Goal: Navigation & Orientation: Find specific page/section

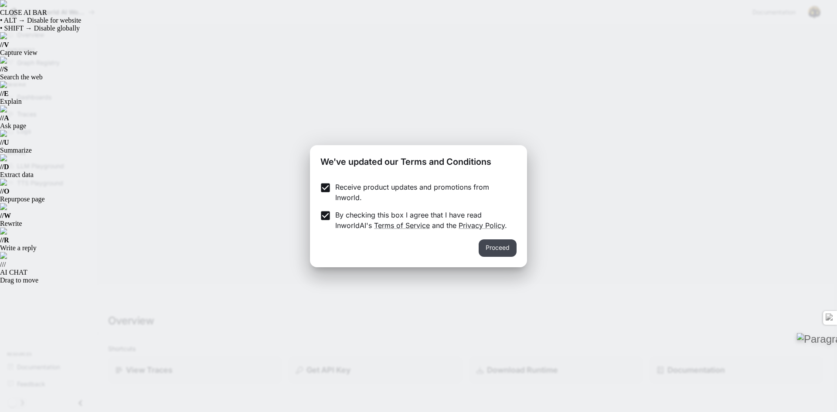
click at [487, 248] on button "Proceed" at bounding box center [498, 247] width 38 height 17
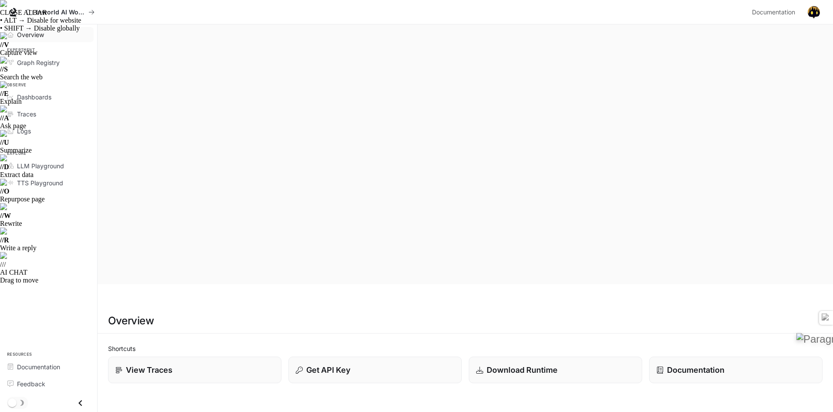
click at [35, 35] on span "Overview" at bounding box center [30, 34] width 27 height 9
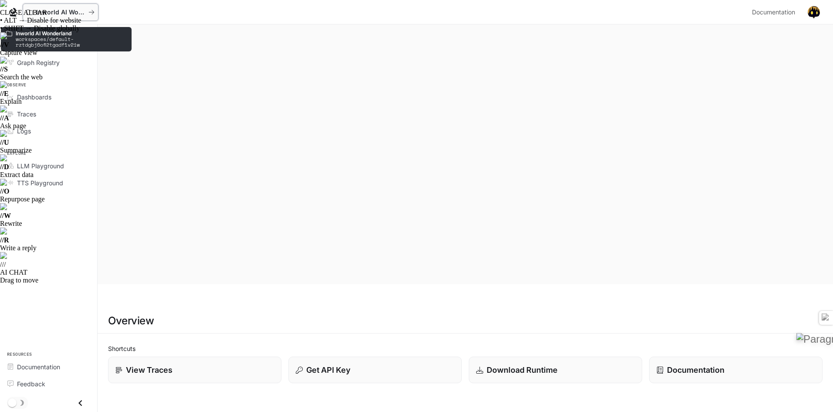
click at [60, 11] on p "Inworld AI Wonderland" at bounding box center [60, 12] width 49 height 7
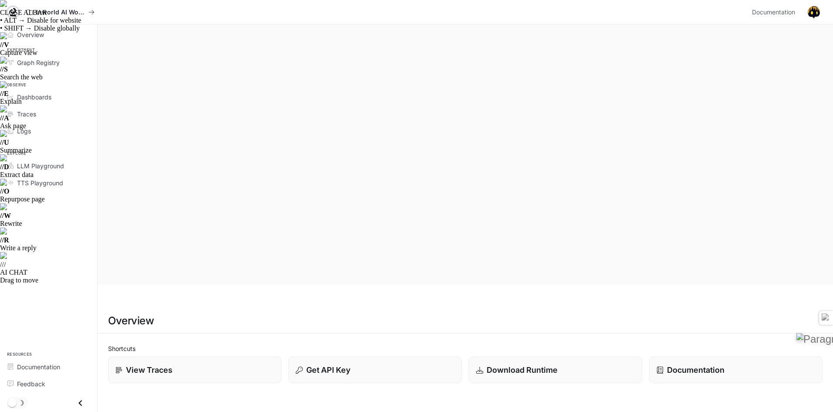
click at [14, 12] on icon at bounding box center [13, 11] width 6 height 6
click at [34, 65] on span "Graph Registry" at bounding box center [38, 62] width 43 height 9
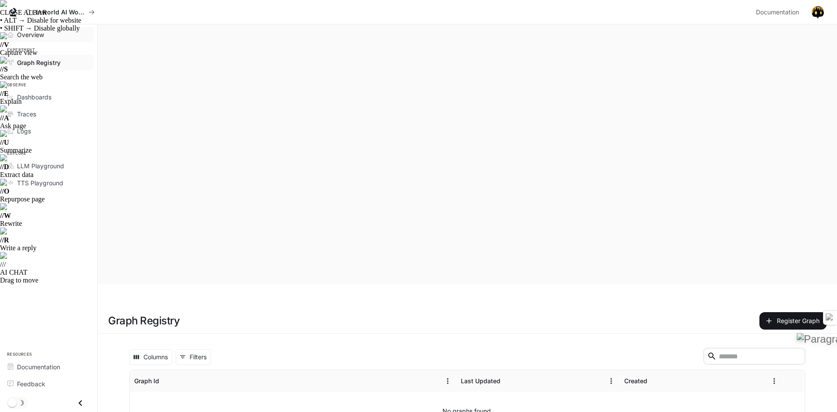
click at [37, 37] on span "Overview" at bounding box center [30, 34] width 27 height 9
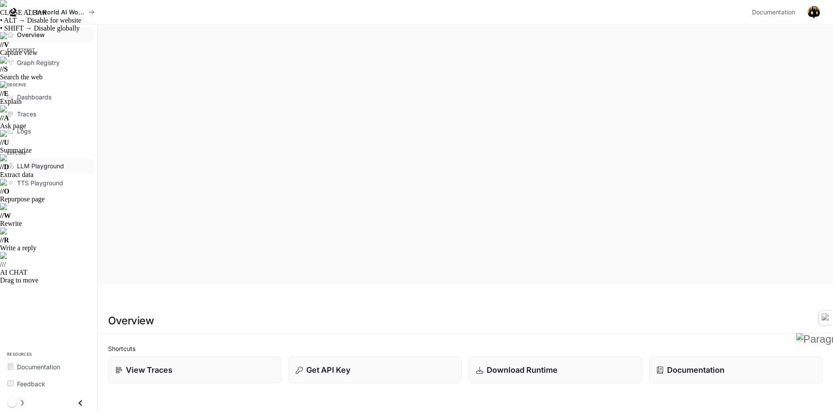
click at [47, 172] on link "LLM Playground" at bounding box center [48, 165] width 90 height 15
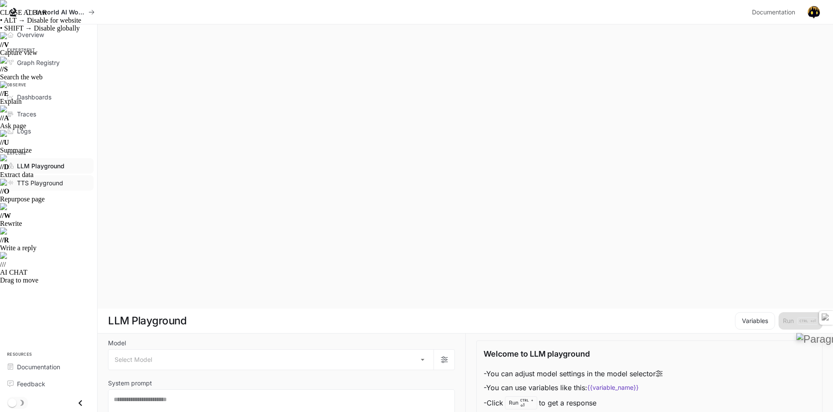
click at [50, 183] on span "TTS Playground" at bounding box center [40, 182] width 46 height 9
